Goal: Transaction & Acquisition: Obtain resource

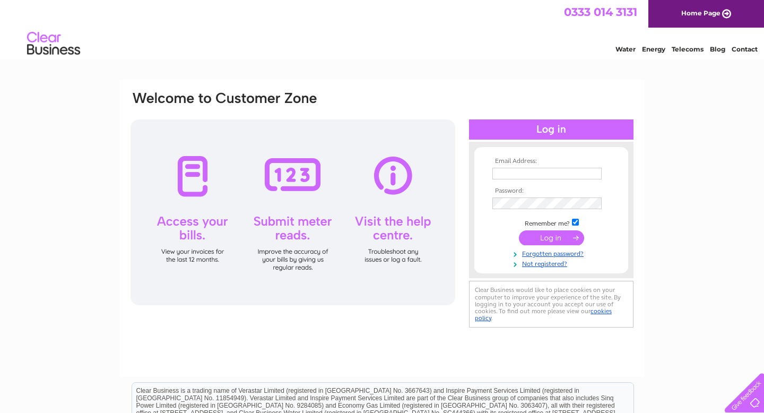
click at [177, 218] on div at bounding box center [292, 212] width 325 height 186
click at [188, 178] on div at bounding box center [292, 212] width 325 height 186
click at [512, 172] on input "text" at bounding box center [547, 174] width 110 height 13
type input "murdocampbell@hotmail.co.uk"
click at [557, 235] on input "submit" at bounding box center [551, 237] width 65 height 15
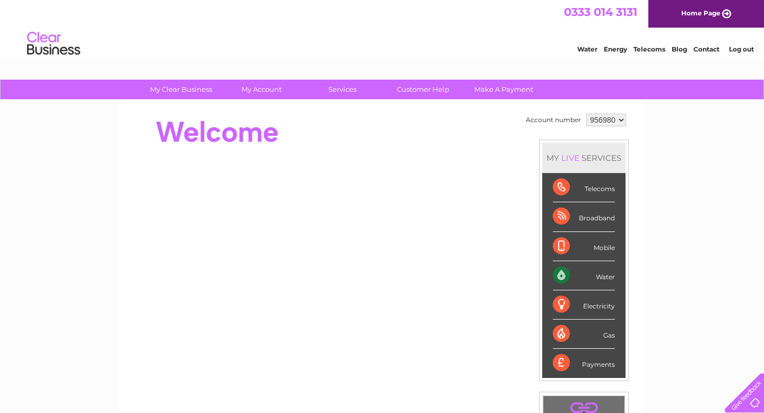
click at [591, 273] on div "Water" at bounding box center [584, 275] width 62 height 29
click at [603, 277] on div "Water" at bounding box center [584, 275] width 62 height 29
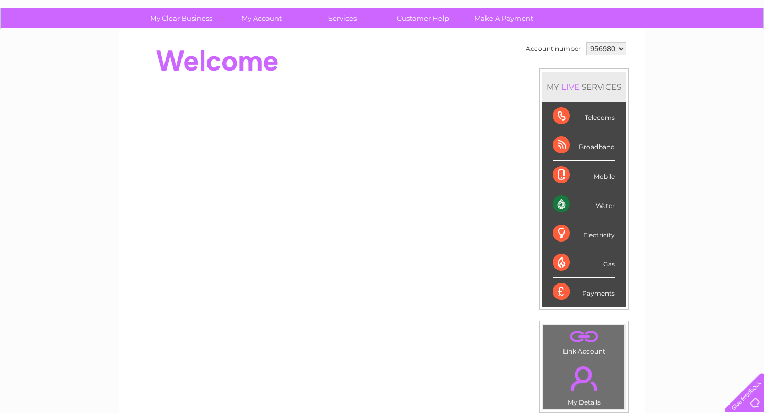
scroll to position [54, 0]
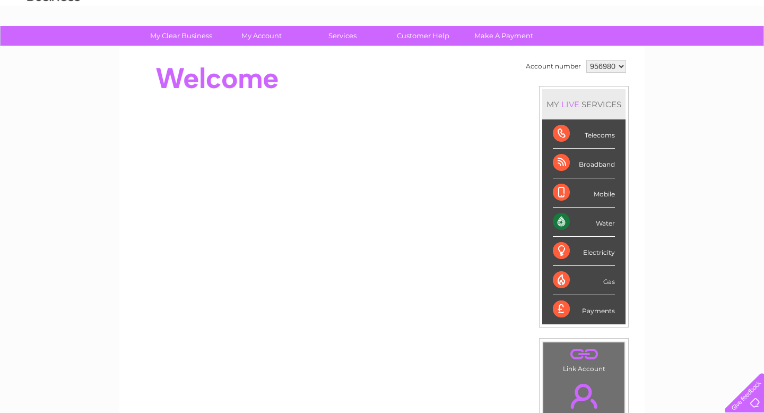
click at [598, 228] on div "Water" at bounding box center [584, 221] width 62 height 29
click at [561, 225] on div "Water" at bounding box center [584, 221] width 62 height 29
click at [580, 224] on div "Water" at bounding box center [584, 221] width 62 height 29
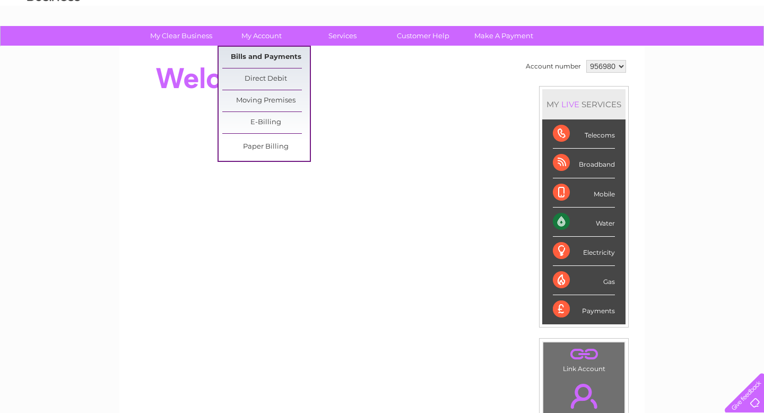
click at [265, 56] on link "Bills and Payments" at bounding box center [266, 57] width 88 height 21
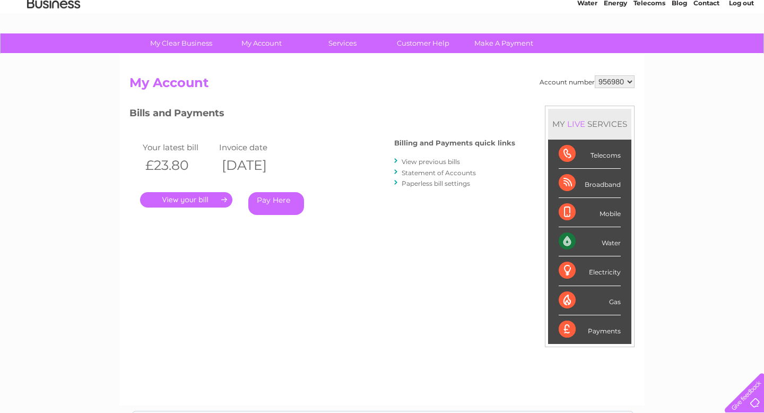
scroll to position [47, 0]
click at [427, 159] on link "View previous bills" at bounding box center [431, 161] width 58 height 8
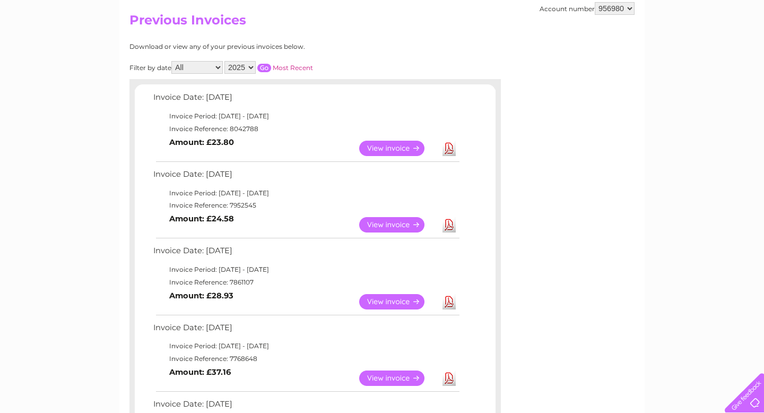
scroll to position [109, 0]
click at [393, 222] on link "View" at bounding box center [398, 223] width 78 height 15
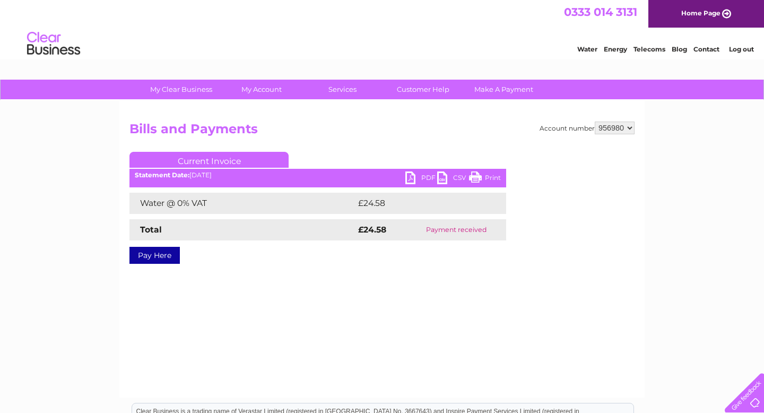
click at [422, 177] on link "PDF" at bounding box center [421, 178] width 32 height 15
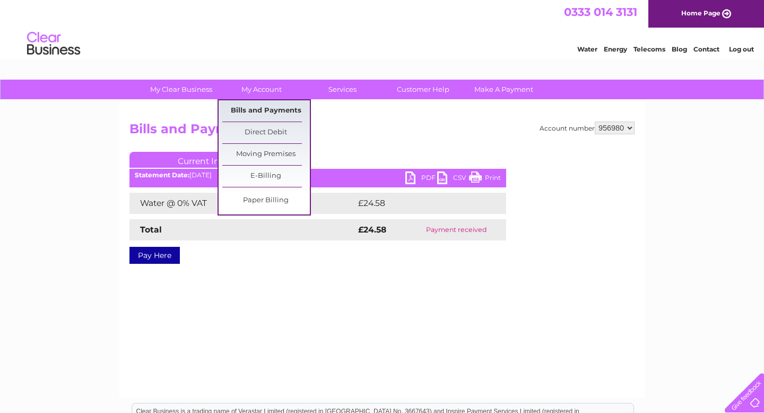
click at [256, 109] on link "Bills and Payments" at bounding box center [266, 110] width 88 height 21
click at [265, 113] on link "Bills and Payments" at bounding box center [266, 110] width 88 height 21
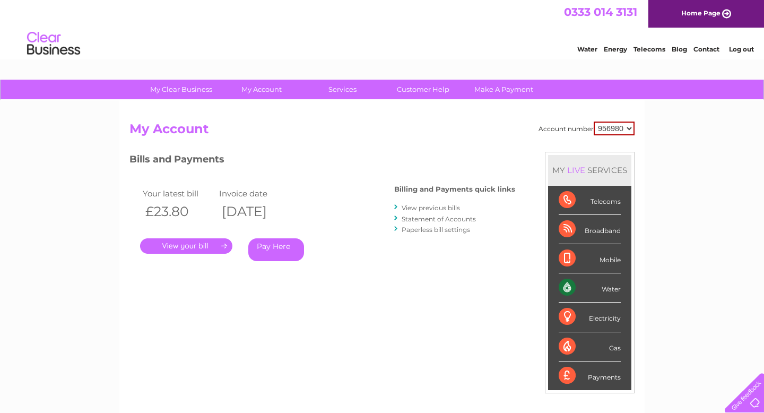
click at [410, 207] on link "View previous bills" at bounding box center [431, 208] width 58 height 8
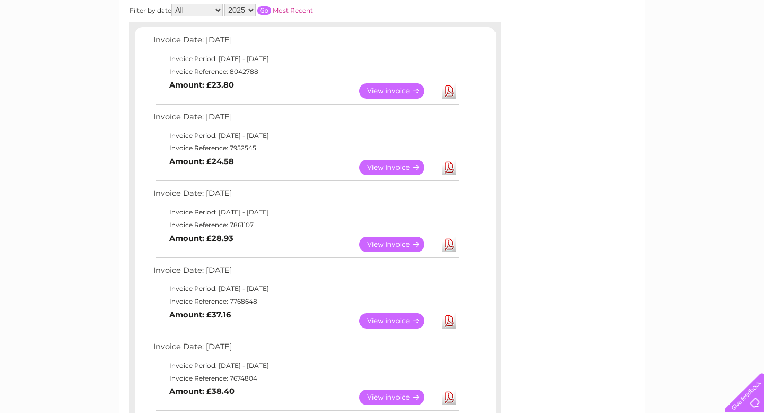
scroll to position [167, 0]
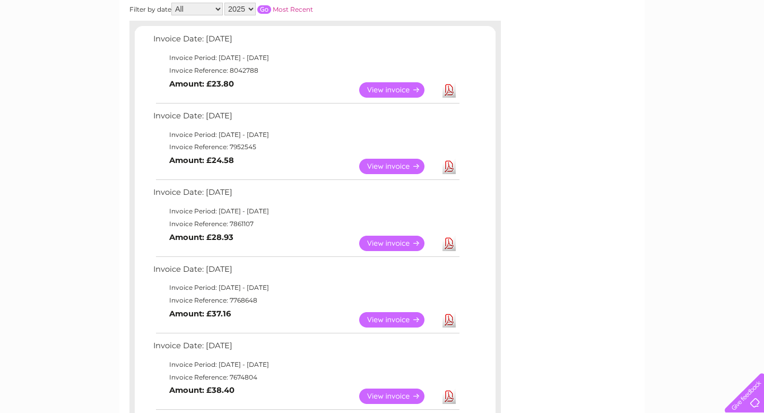
click at [383, 247] on link "View" at bounding box center [398, 243] width 78 height 15
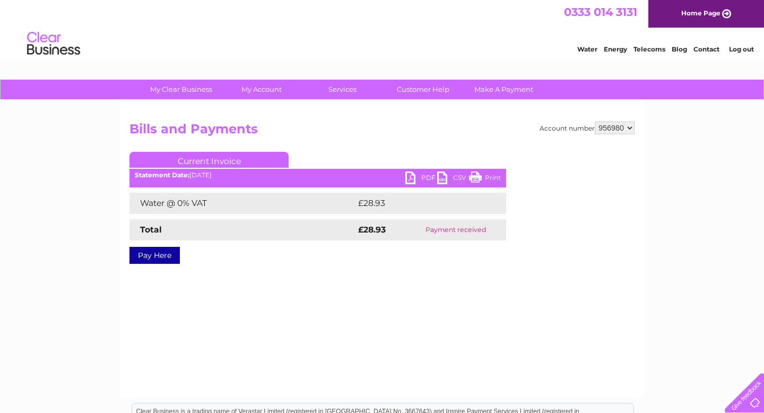
click at [411, 174] on link "PDF" at bounding box center [421, 178] width 32 height 15
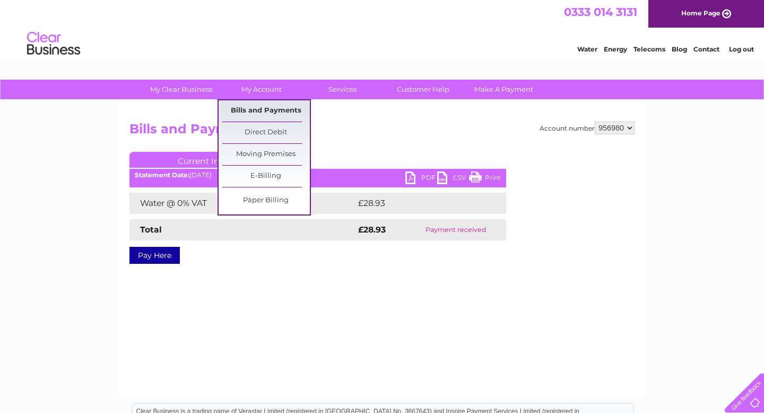
click at [266, 117] on link "Bills and Payments" at bounding box center [266, 110] width 88 height 21
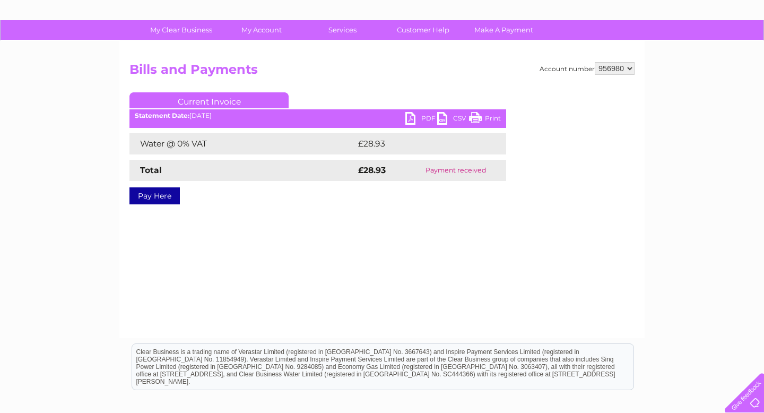
scroll to position [50, 0]
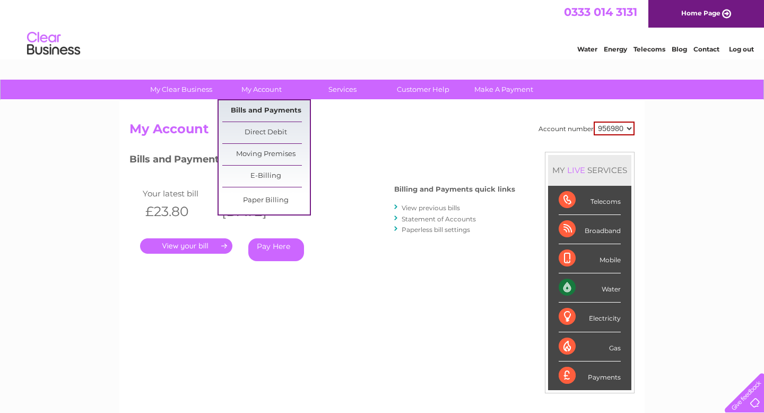
click at [269, 109] on link "Bills and Payments" at bounding box center [266, 110] width 88 height 21
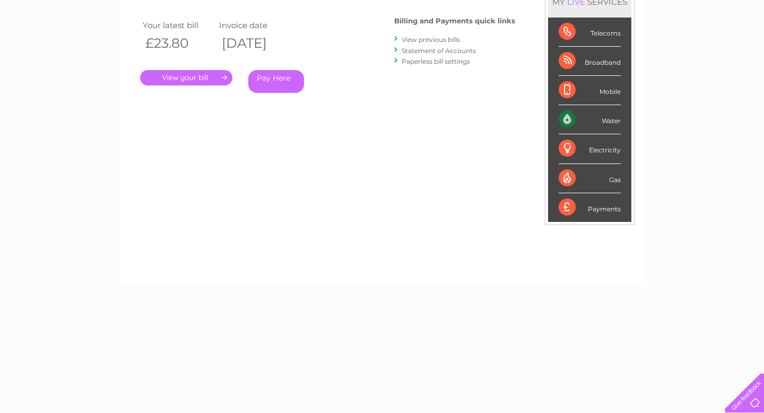
scroll to position [193, 0]
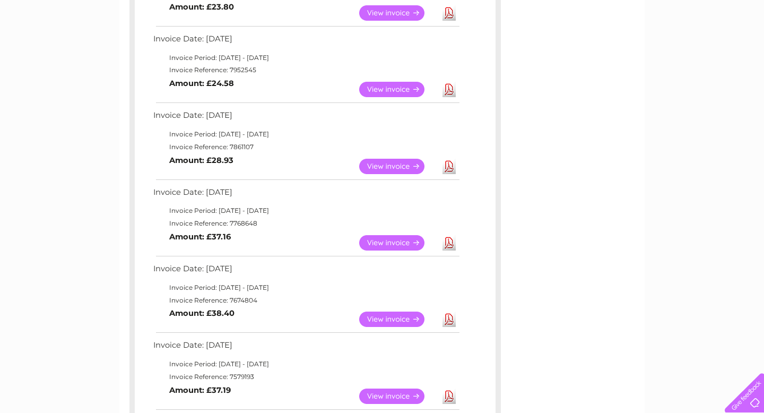
scroll to position [282, 0]
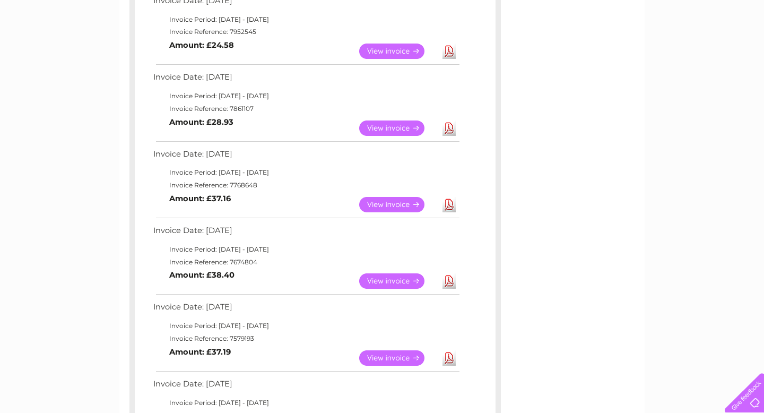
click at [391, 201] on link "View" at bounding box center [398, 204] width 78 height 15
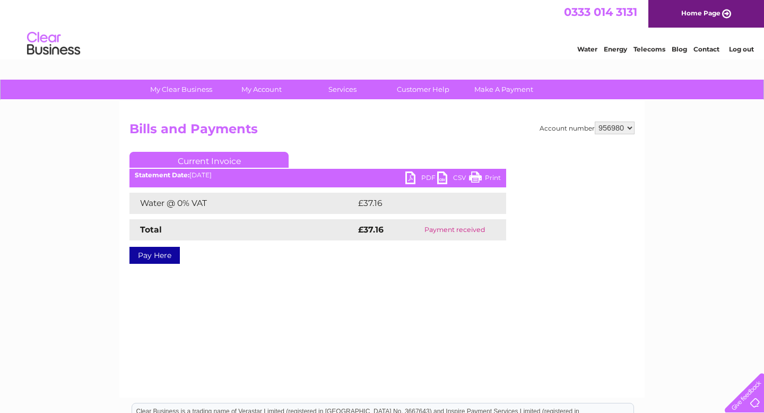
click at [417, 178] on link "PDF" at bounding box center [421, 178] width 32 height 15
